Goal: Find contact information: Obtain details needed to contact an individual or organization

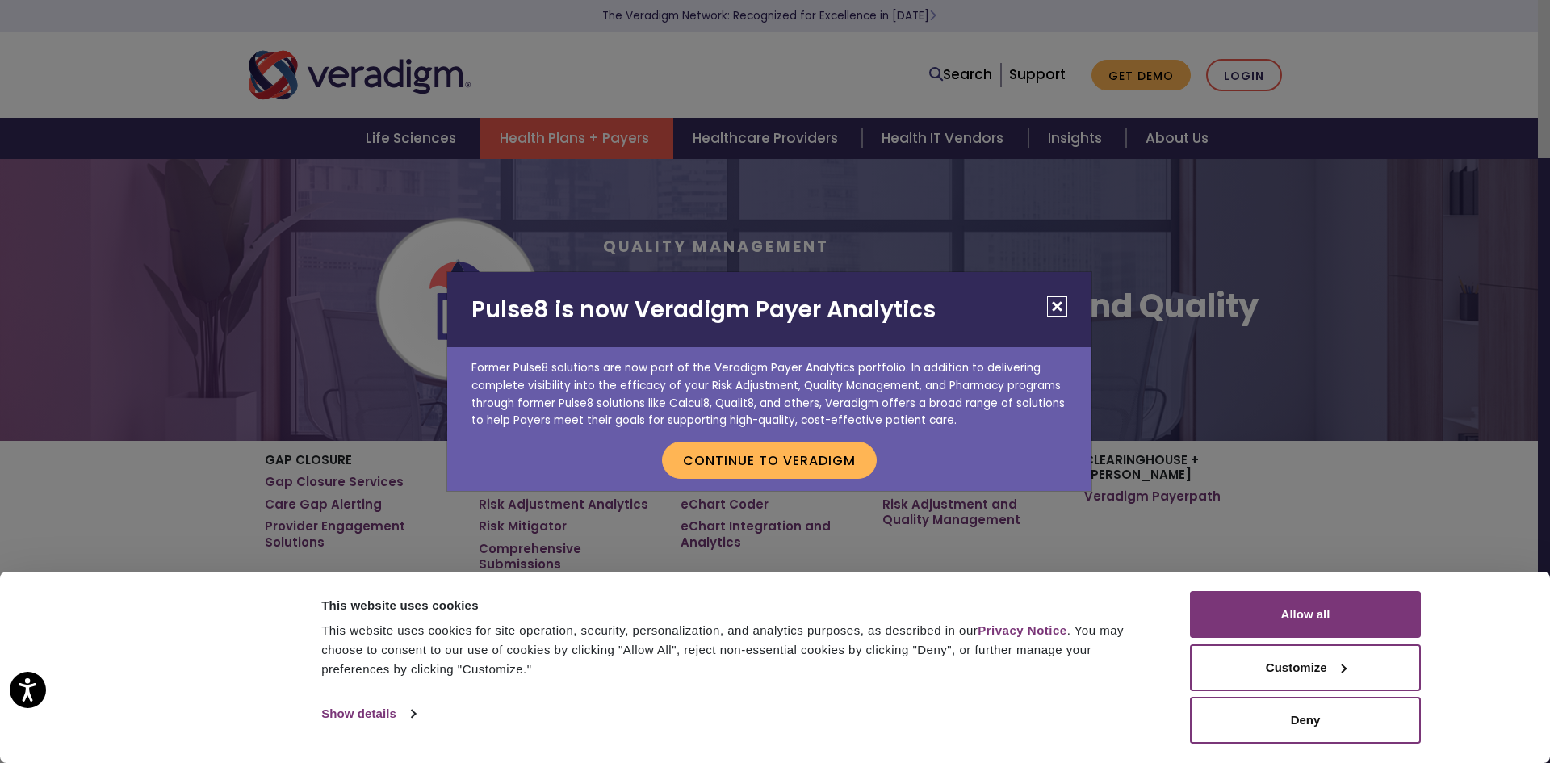
click at [1058, 308] on button "Close" at bounding box center [1057, 306] width 20 height 20
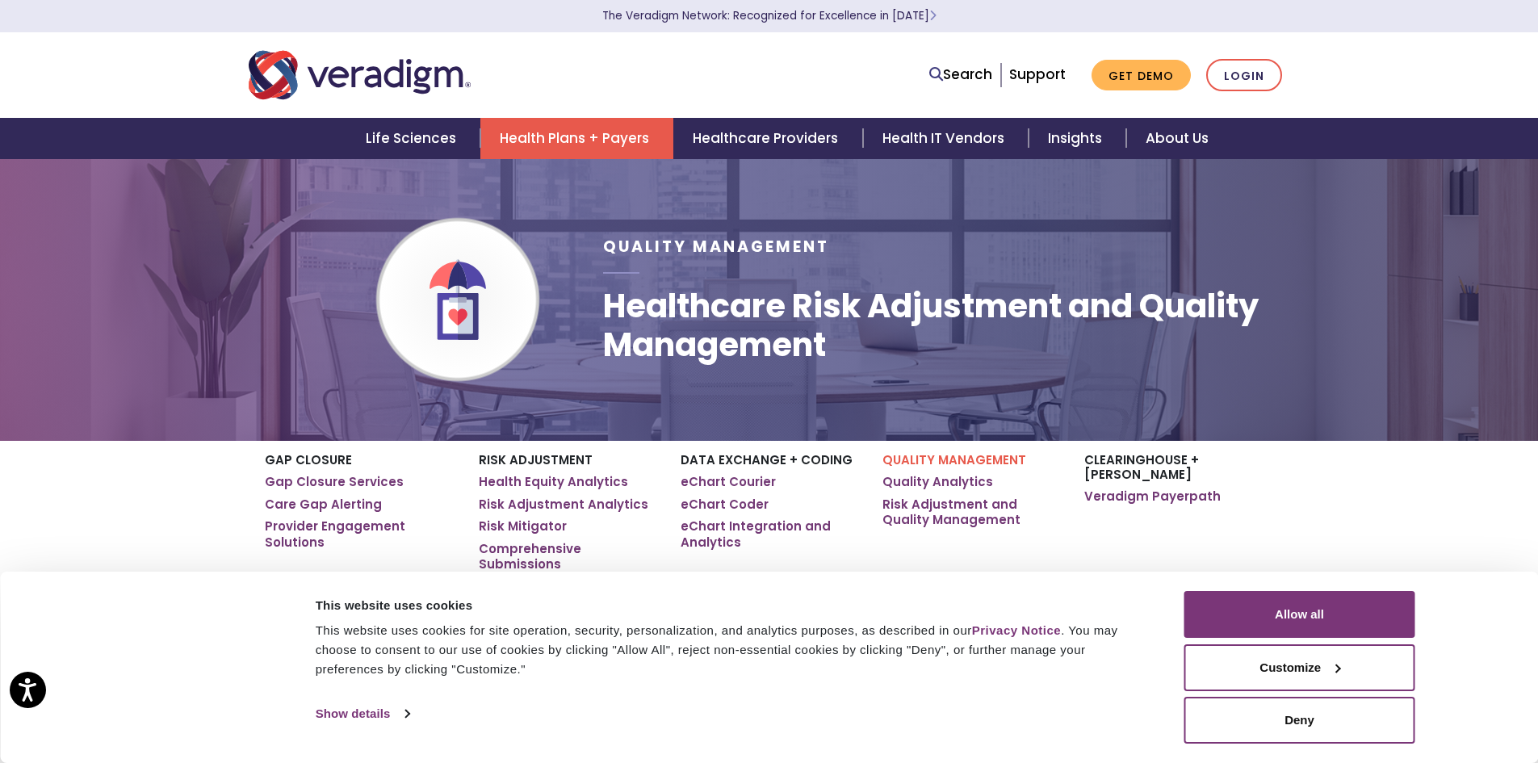
click at [559, 69] on div at bounding box center [458, 74] width 444 height 53
click at [532, 87] on div at bounding box center [458, 74] width 444 height 53
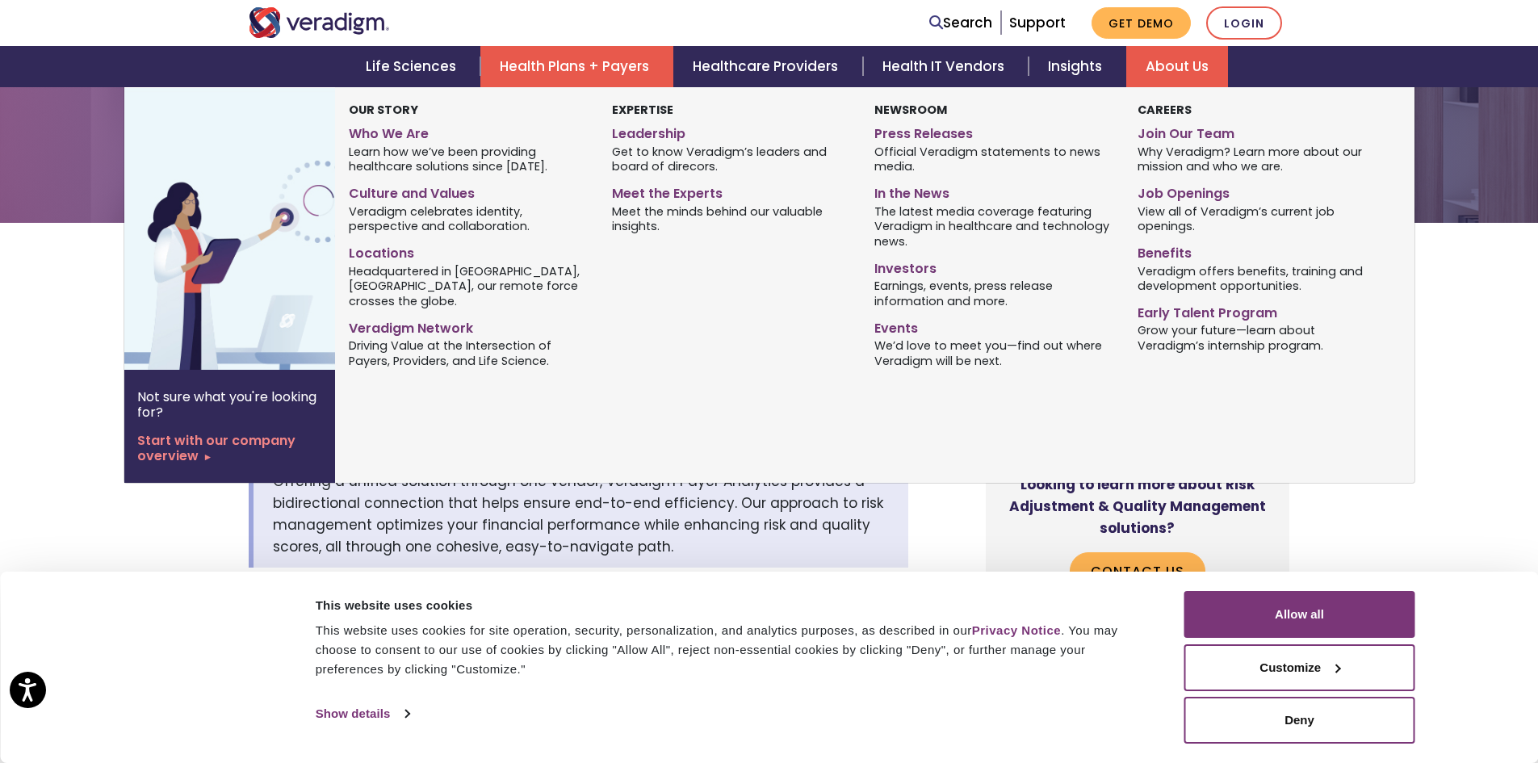
scroll to position [242, 0]
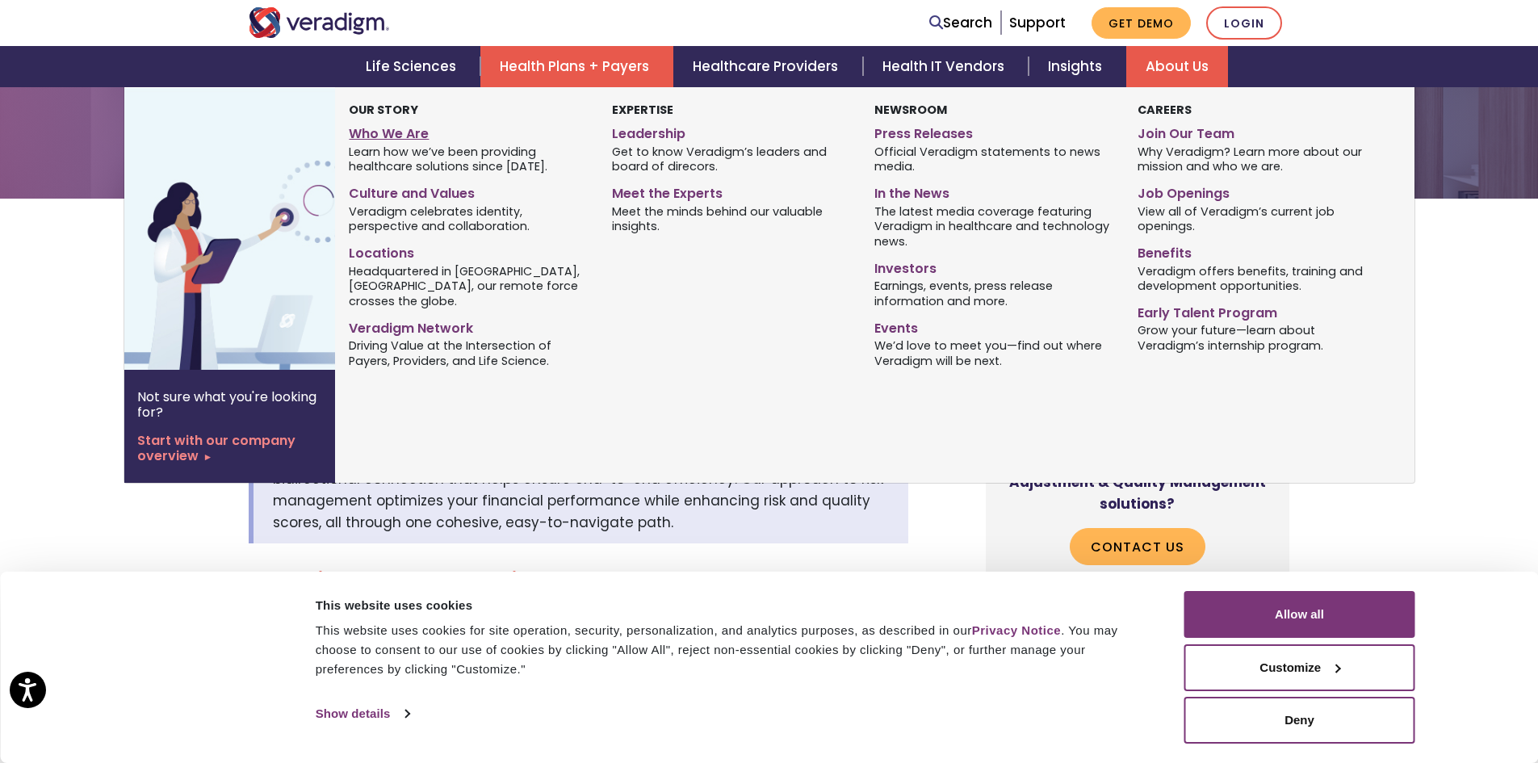
click at [384, 136] on link "Who We Are" at bounding box center [468, 130] width 238 height 23
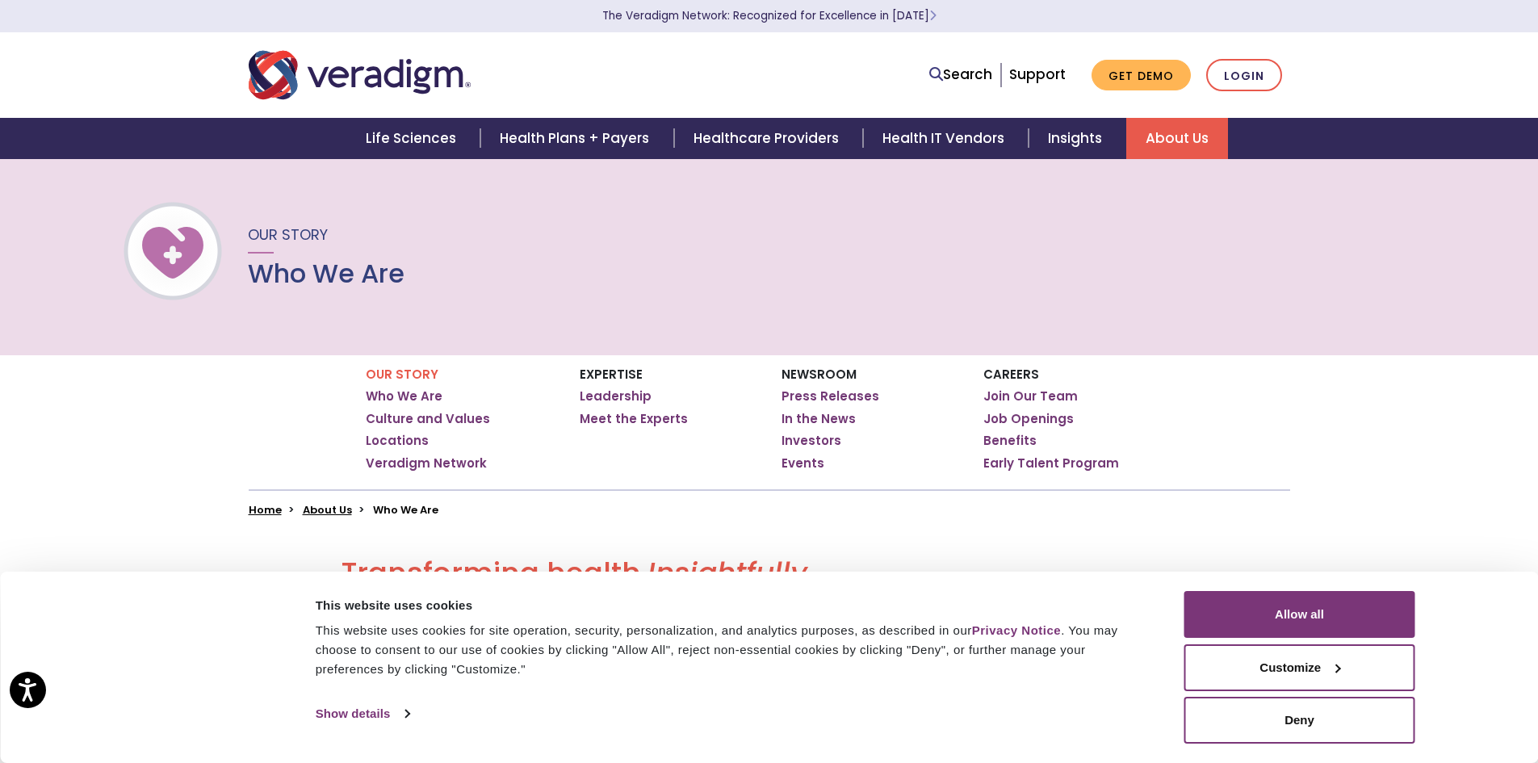
click at [511, 290] on div "Our Story Who We Are" at bounding box center [769, 256] width 1538 height 197
click at [383, 80] on img "Veradigm logo" at bounding box center [360, 74] width 222 height 53
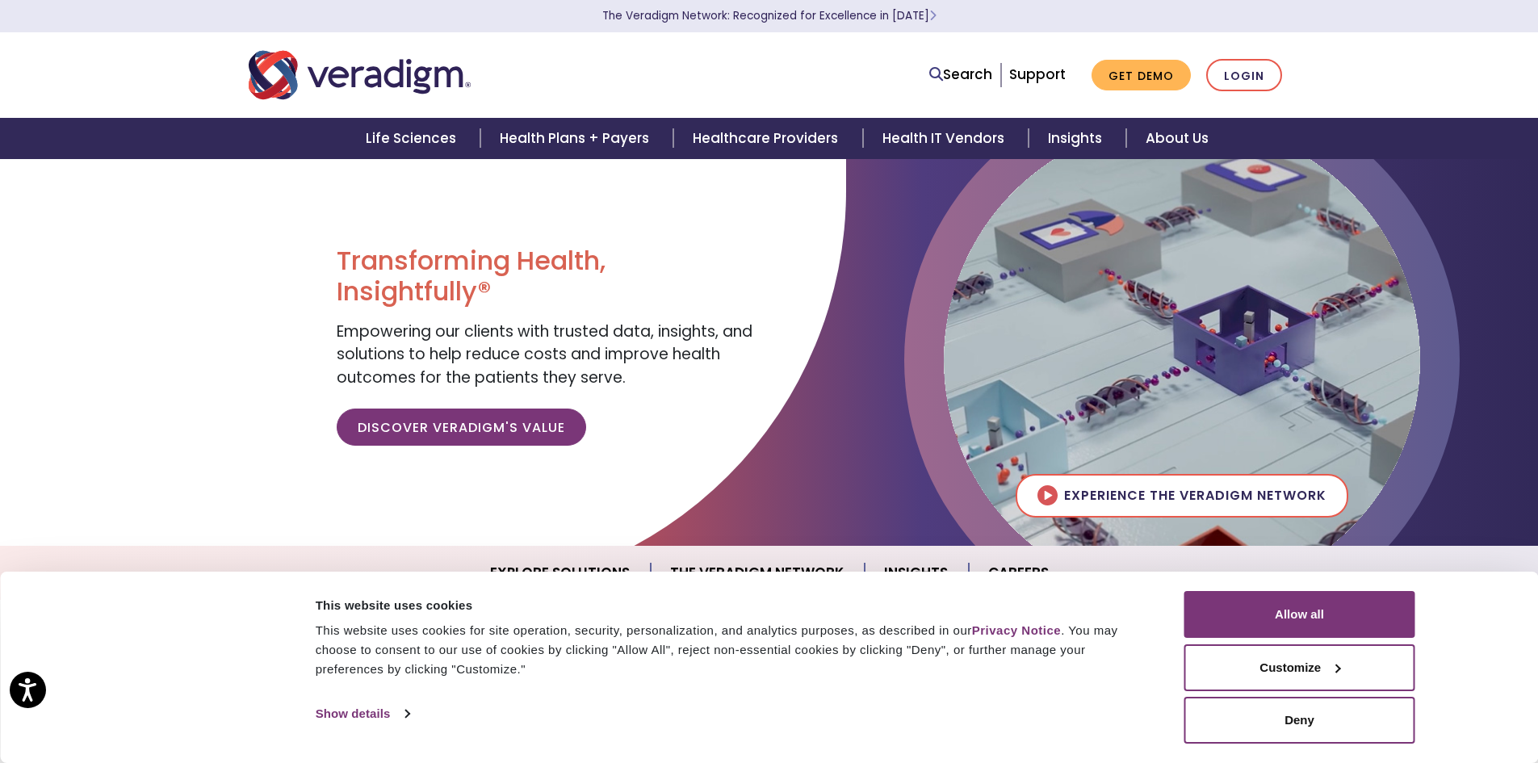
drag, startPoint x: 0, startPoint y: 0, endPoint x: 378, endPoint y: 71, distance: 384.4
click at [378, 71] on img "Veradigm logo" at bounding box center [360, 74] width 222 height 53
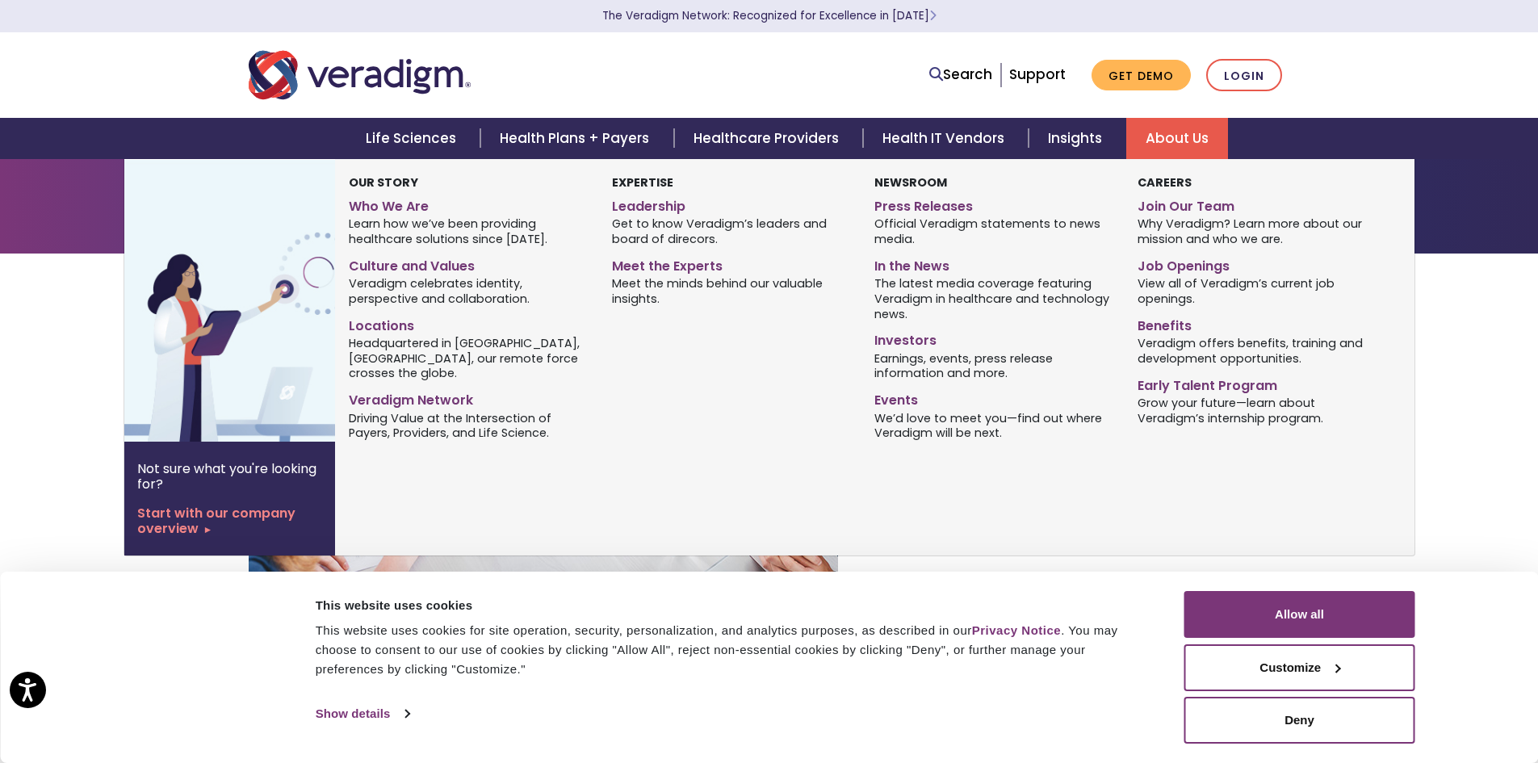
click at [1166, 140] on link "About Us" at bounding box center [1177, 138] width 102 height 41
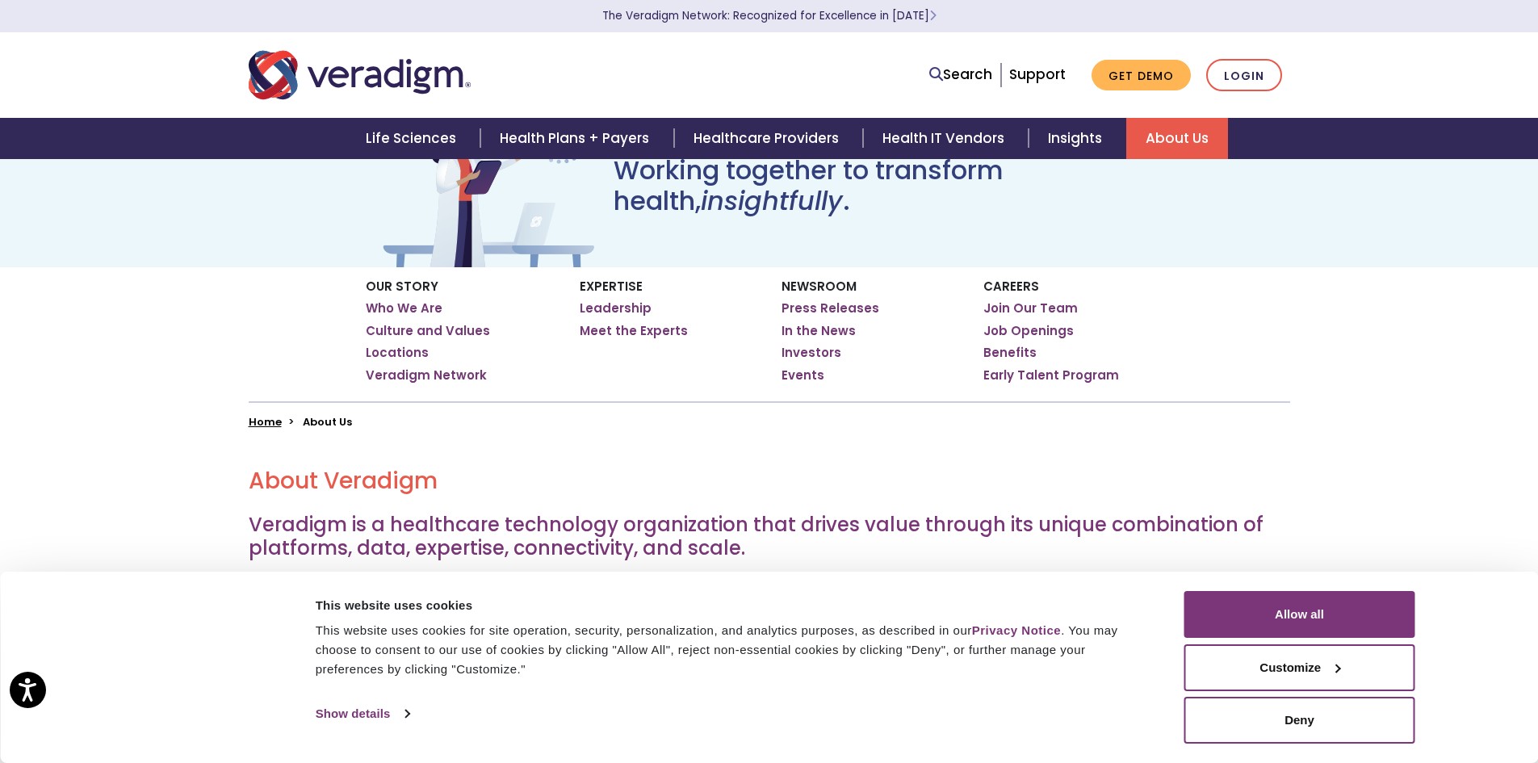
scroll to position [81, 0]
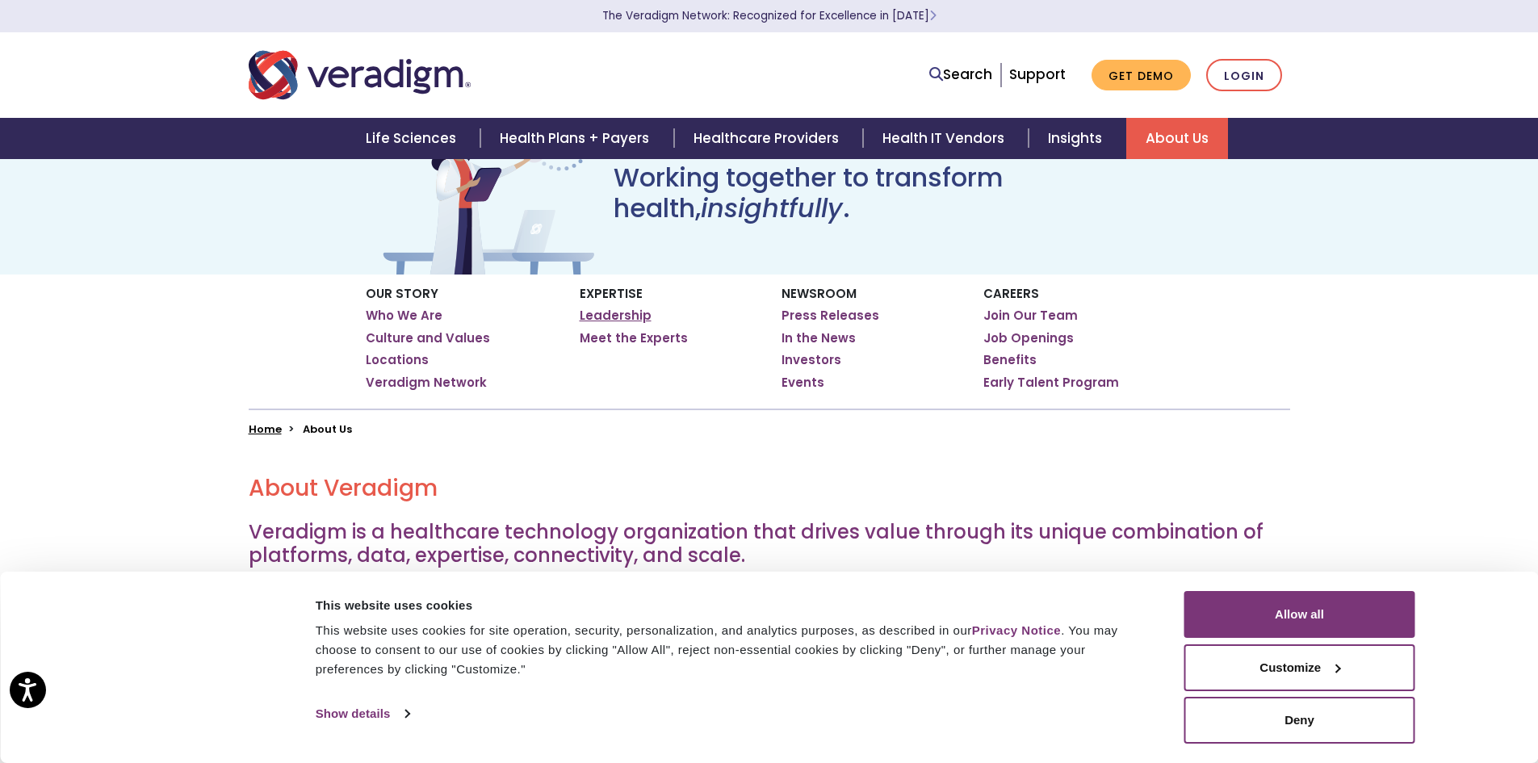
click at [607, 316] on link "Leadership" at bounding box center [616, 316] width 72 height 16
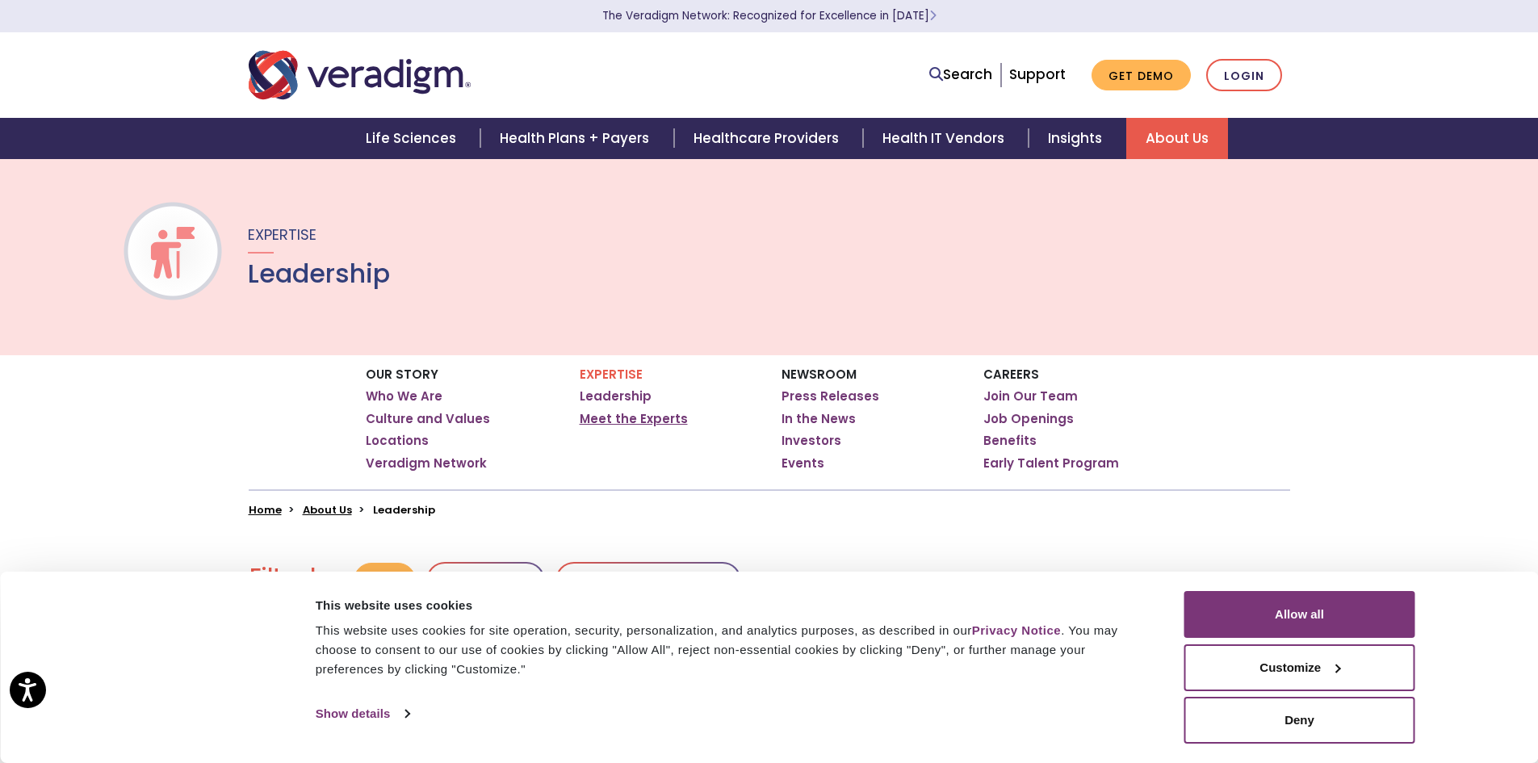
click at [613, 418] on link "Meet the Experts" at bounding box center [634, 419] width 108 height 16
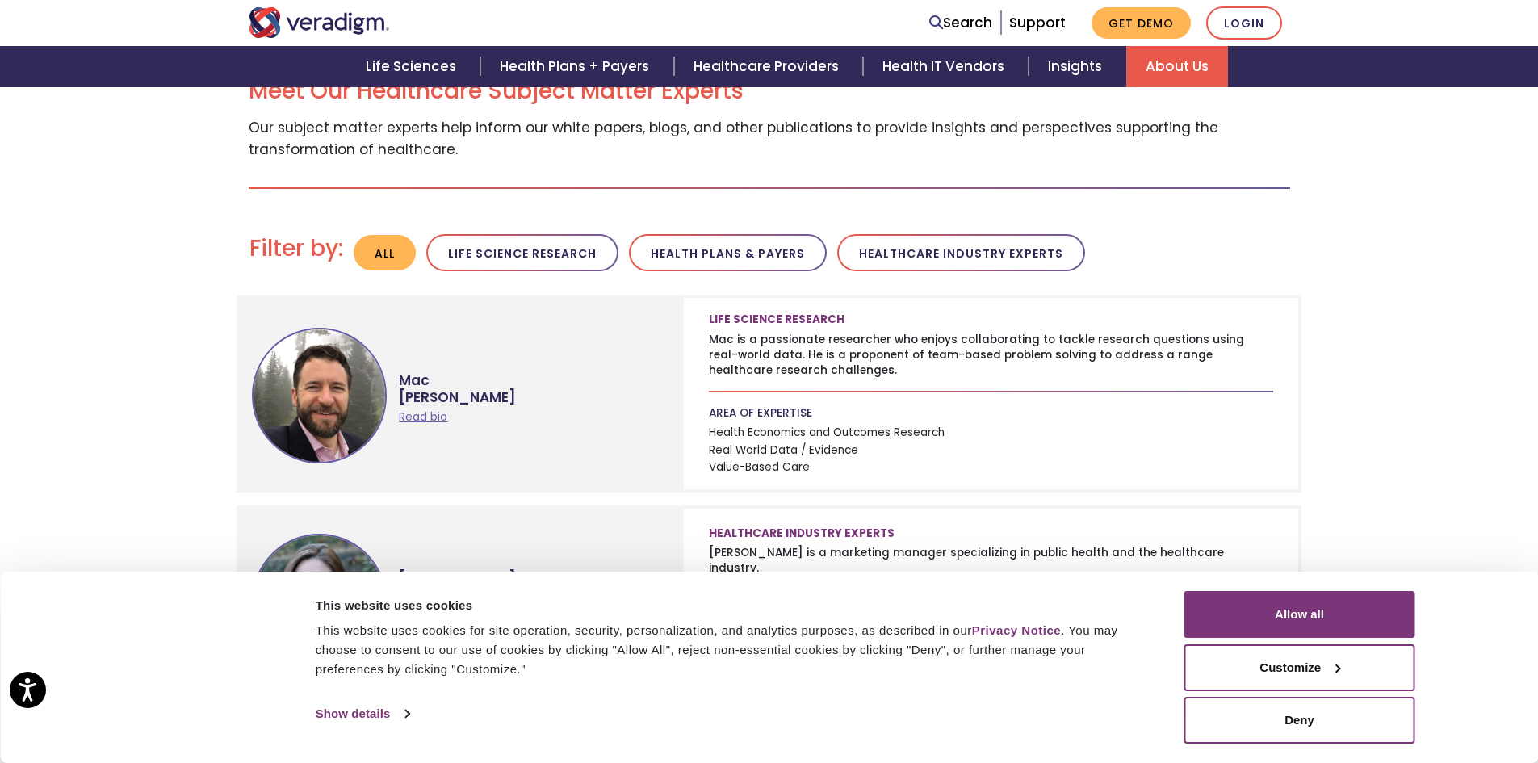
scroll to position [449, 0]
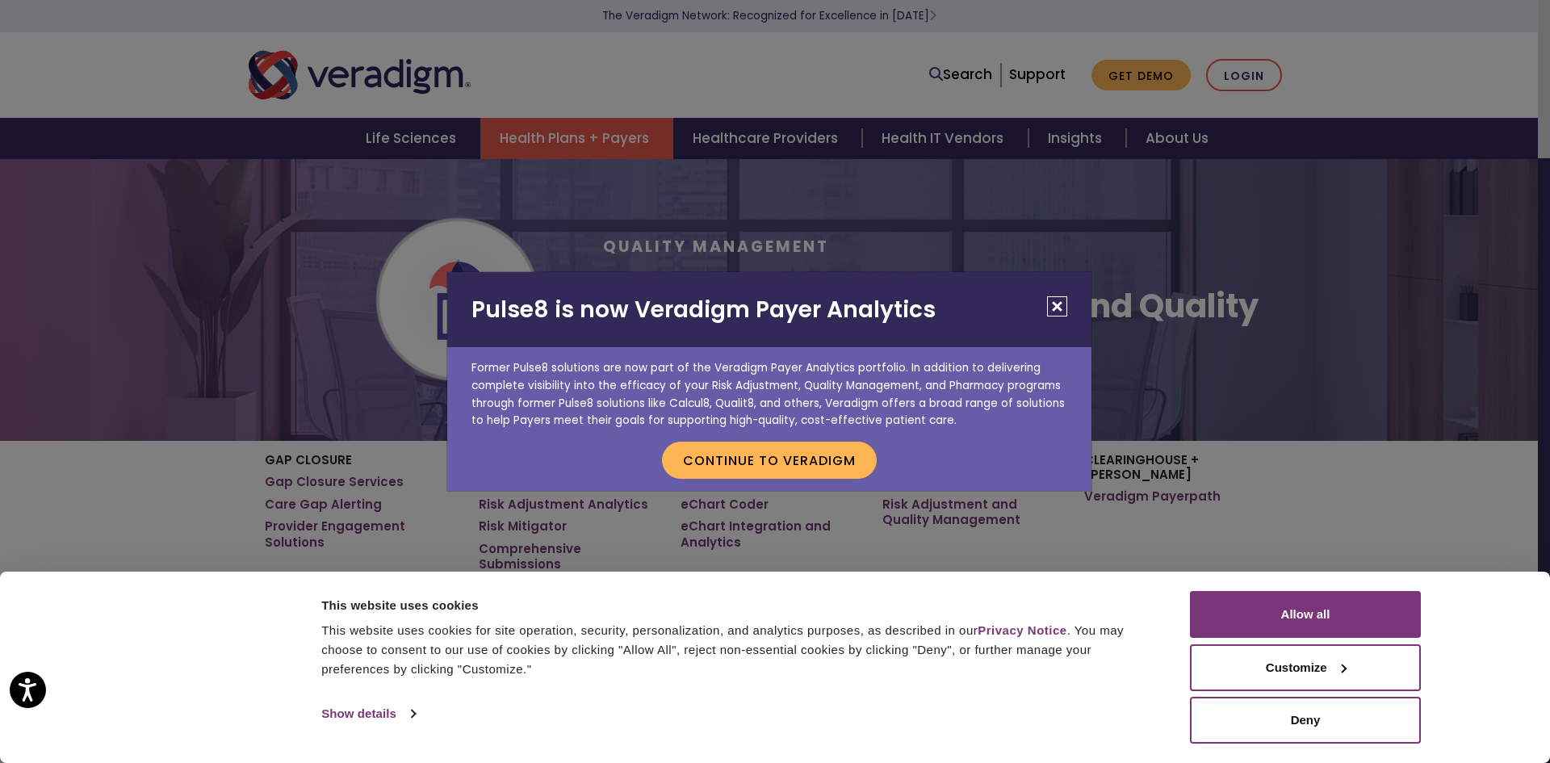
click at [876, 687] on div "This website uses cookies This website uses cookies for site operation, securit…" at bounding box center [744, 658] width 855 height 135
click at [1060, 303] on button "Close" at bounding box center [1057, 306] width 20 height 20
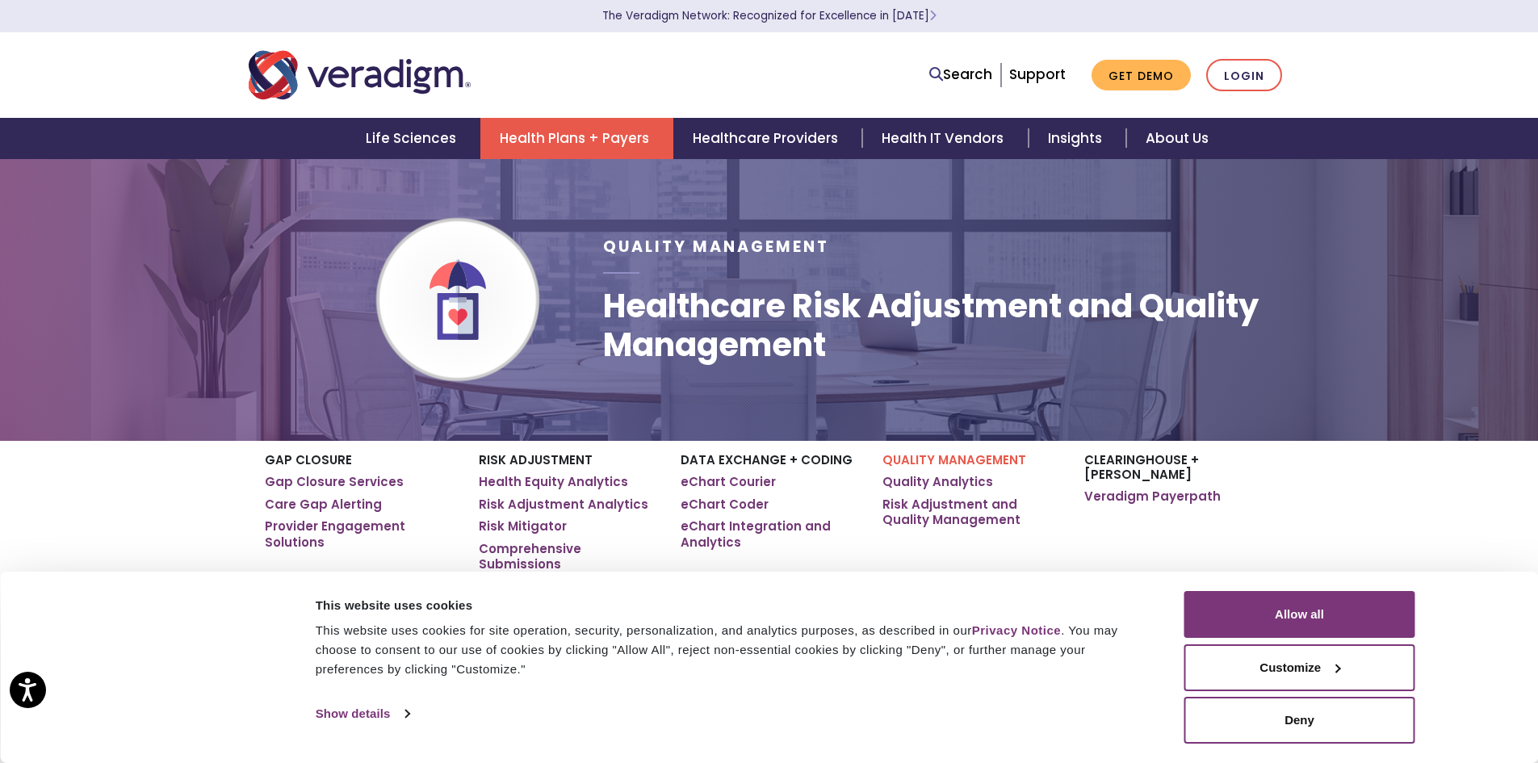
click at [894, 659] on div "This website uses cookies for site operation, security, personalization, and an…" at bounding box center [732, 650] width 832 height 58
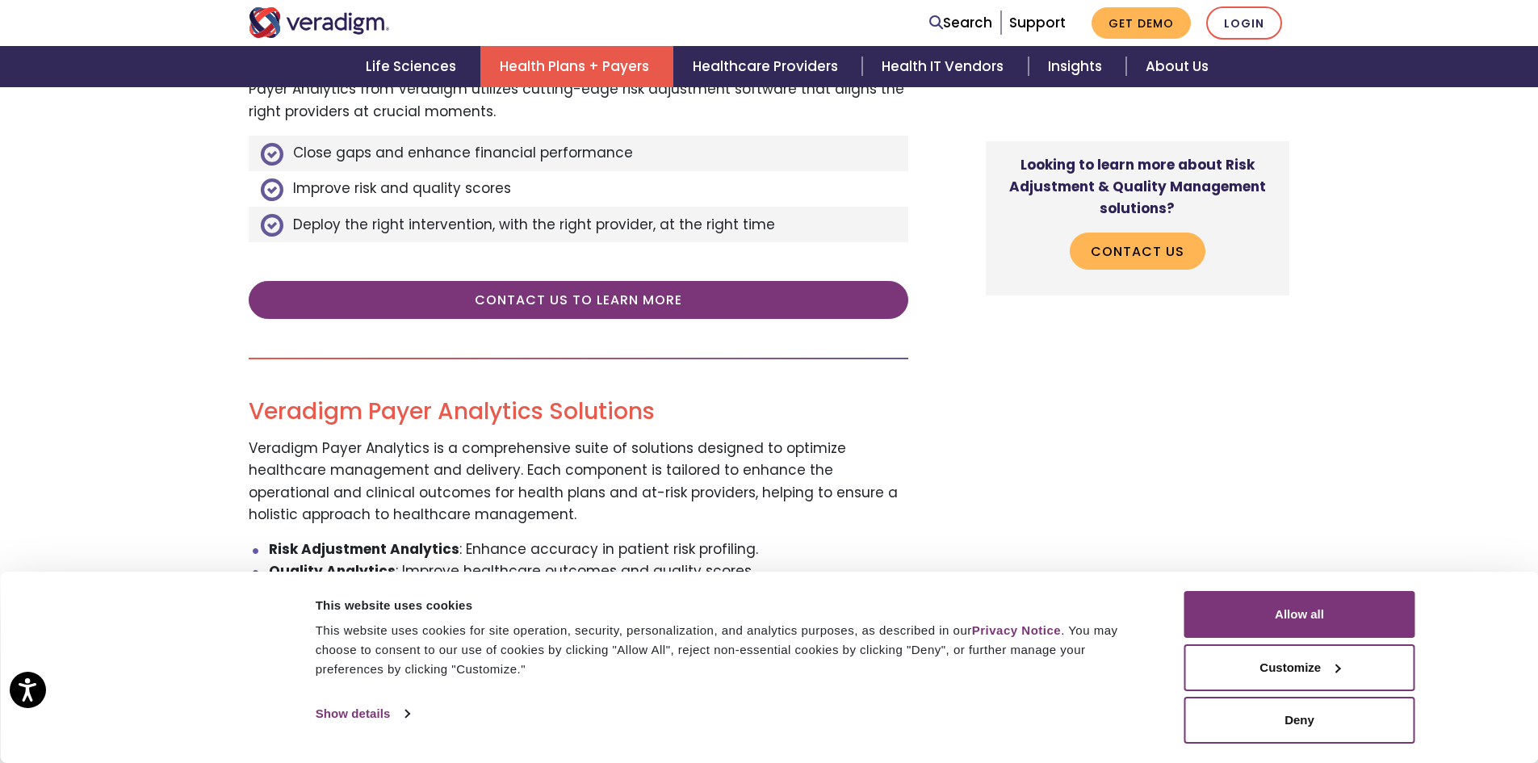
scroll to position [1130, 0]
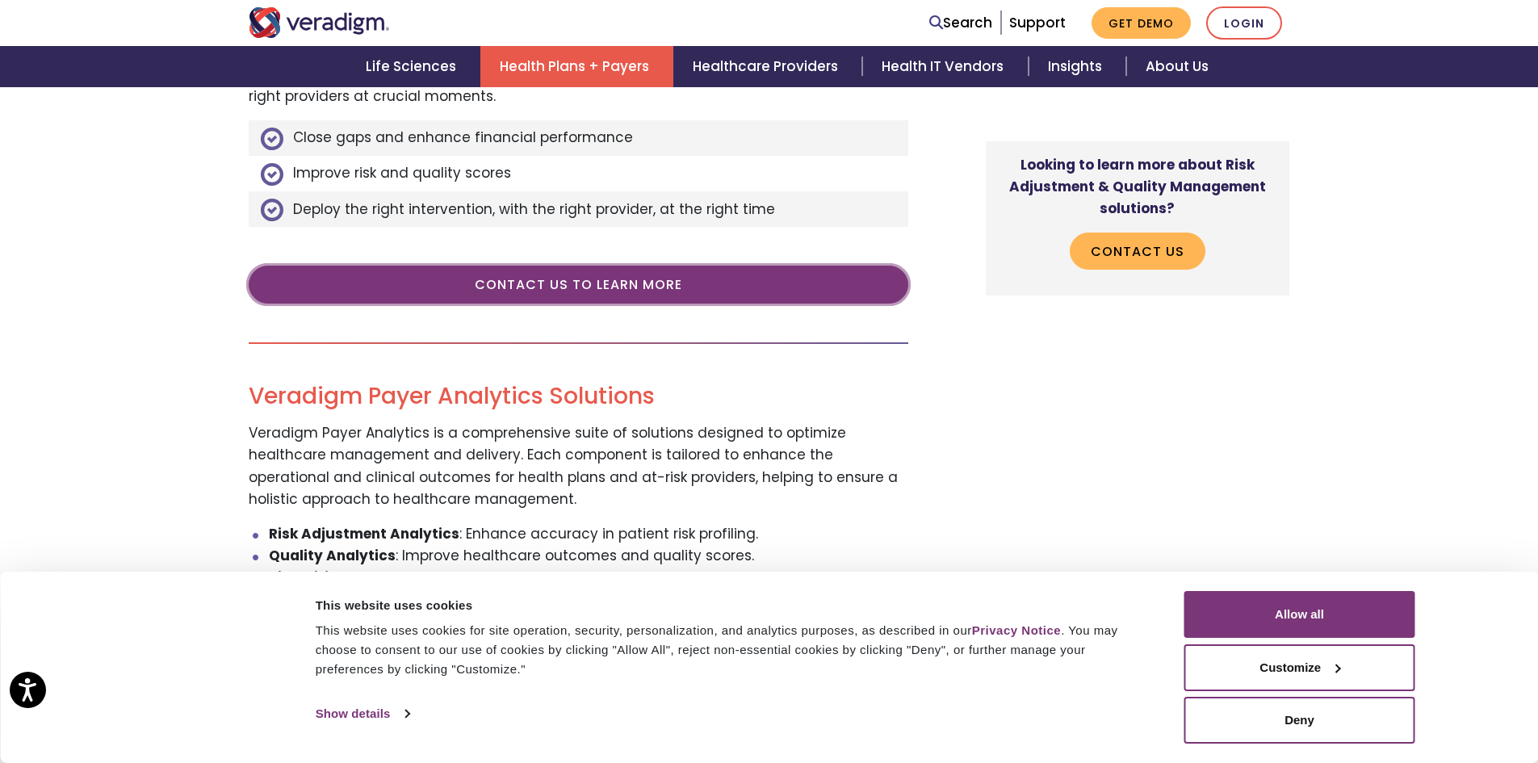
click at [587, 280] on link "CONTACT US TO LEARN MORE" at bounding box center [578, 284] width 659 height 37
